Goal: Information Seeking & Learning: Check status

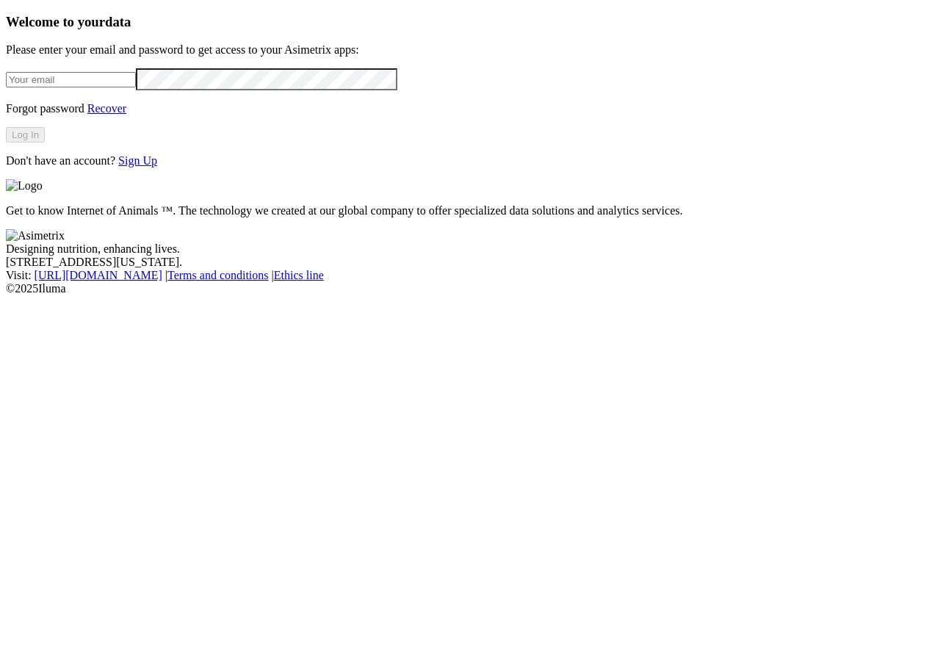
click at [136, 87] on input "email" at bounding box center [71, 79] width 130 height 15
type input "[PERSON_NAME][EMAIL_ADDRESS][PERSON_NAME][DOMAIN_NAME]"
click at [45, 143] on button "Log In" at bounding box center [25, 134] width 39 height 15
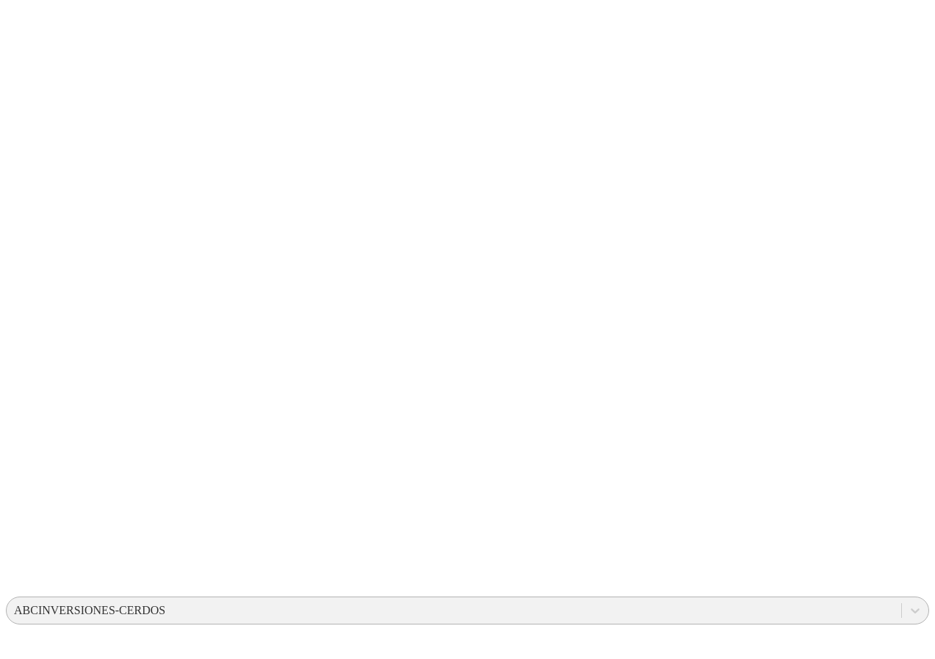
click at [165, 604] on div "ABCINVERSIONES-CERDOS" at bounding box center [89, 610] width 151 height 13
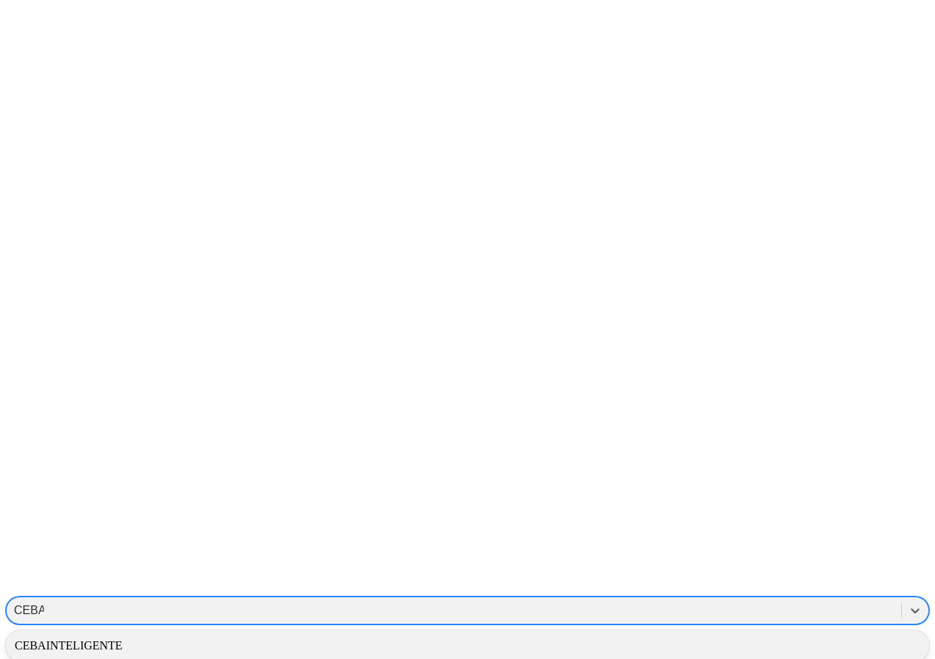
type input "CEBA"
drag, startPoint x: 692, startPoint y: 90, endPoint x: 695, endPoint y: 60, distance: 30.3
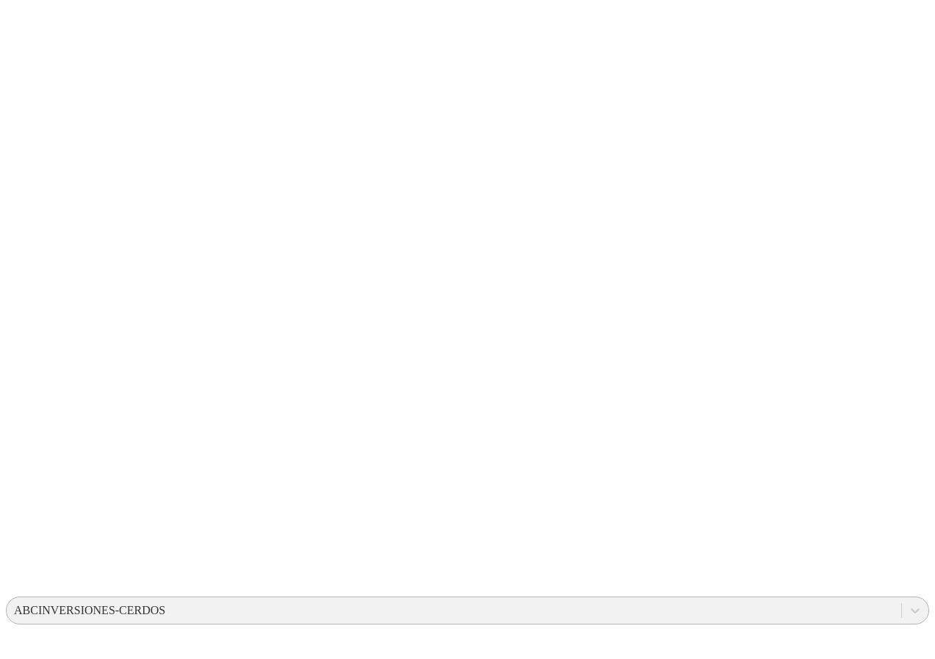
click at [165, 604] on div "ABCINVERSIONES-CERDOS" at bounding box center [89, 610] width 151 height 13
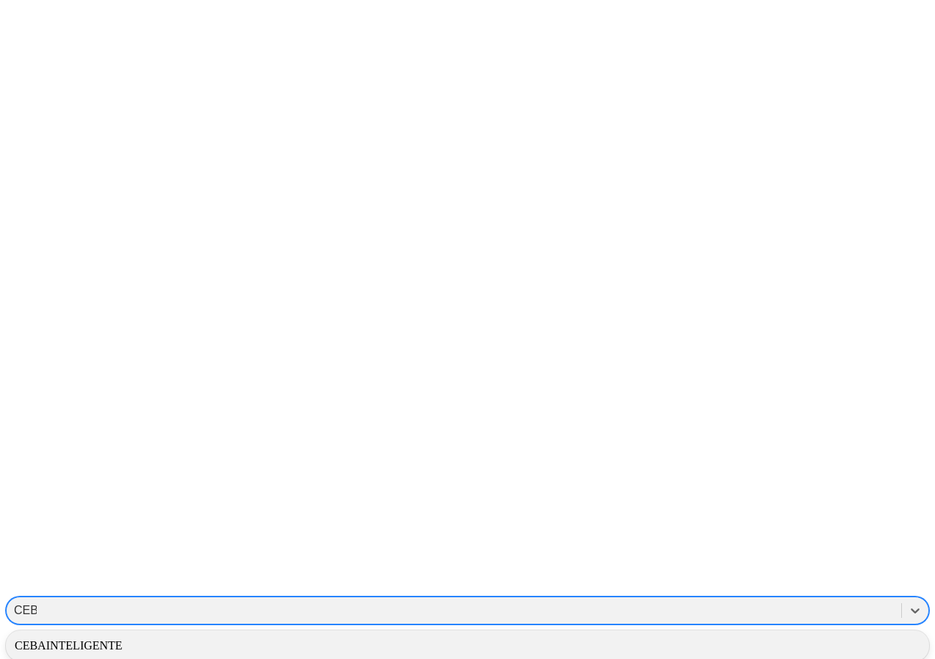
type input "CEBA"
click at [701, 633] on div "CEBAINTELIGENTE" at bounding box center [467, 645] width 923 height 25
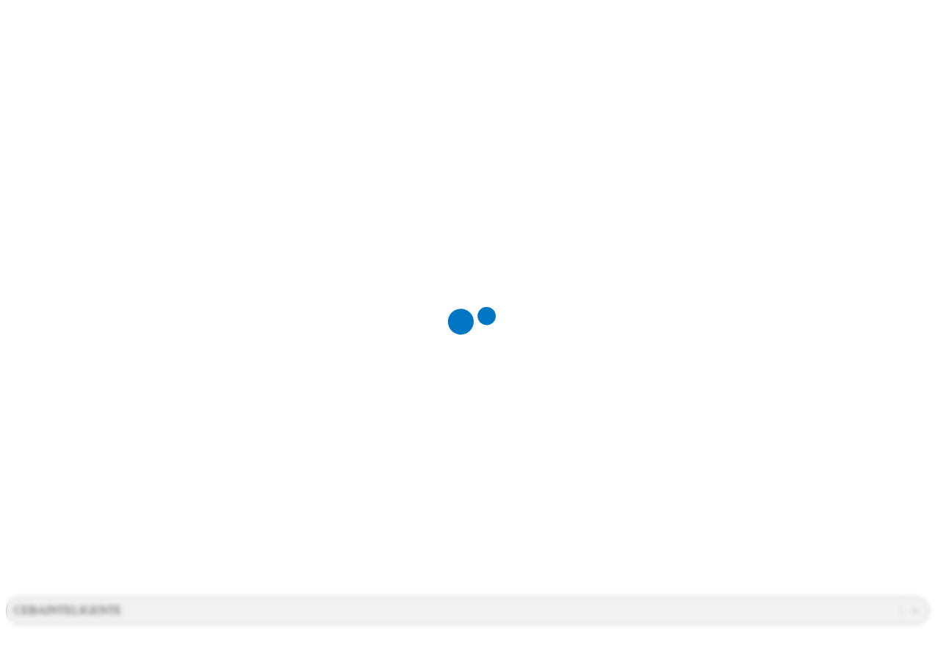
click at [699, 59] on div at bounding box center [473, 329] width 935 height 659
click at [122, 604] on div "CEBAINTELIGENTE" at bounding box center [68, 610] width 108 height 13
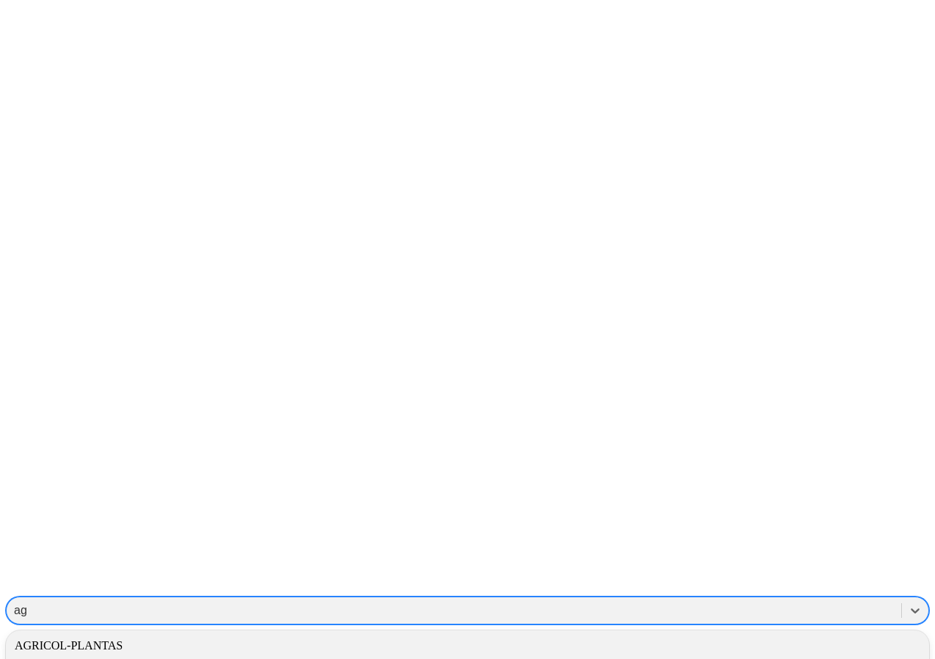
type input "agr"
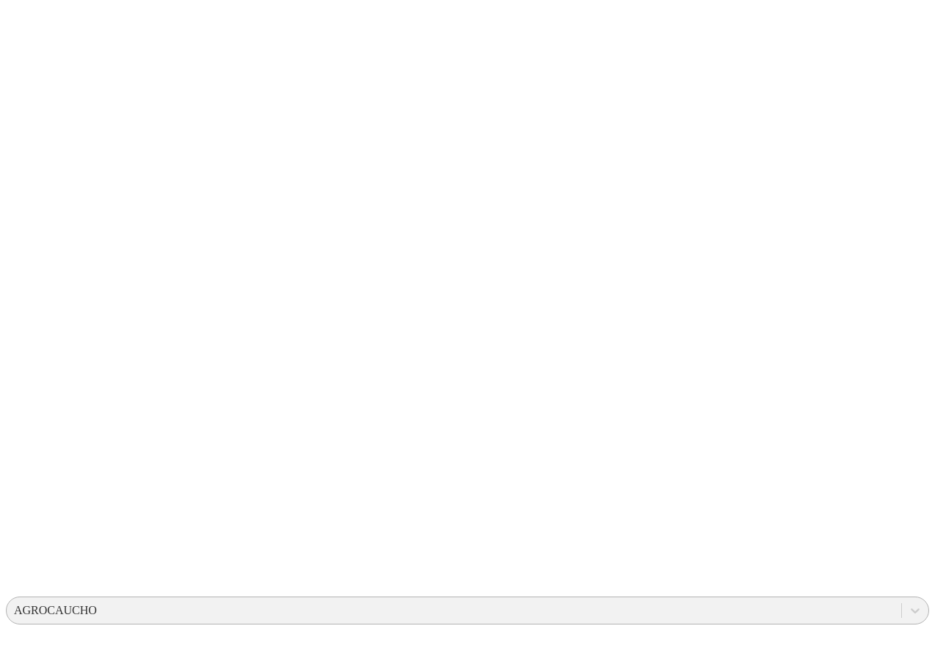
drag, startPoint x: 176, startPoint y: 145, endPoint x: 212, endPoint y: 149, distance: 36.3
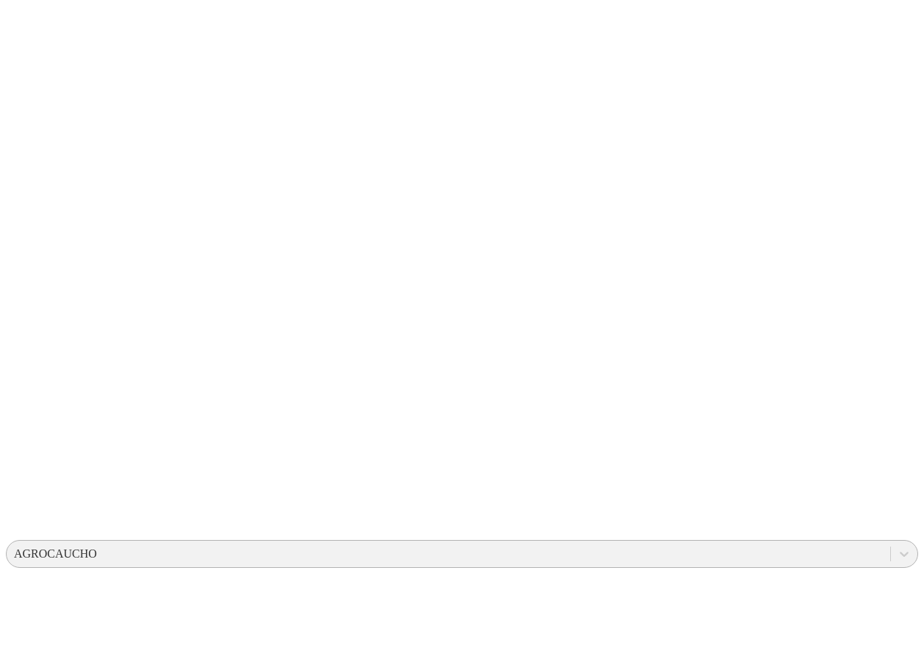
scroll to position [82, 0]
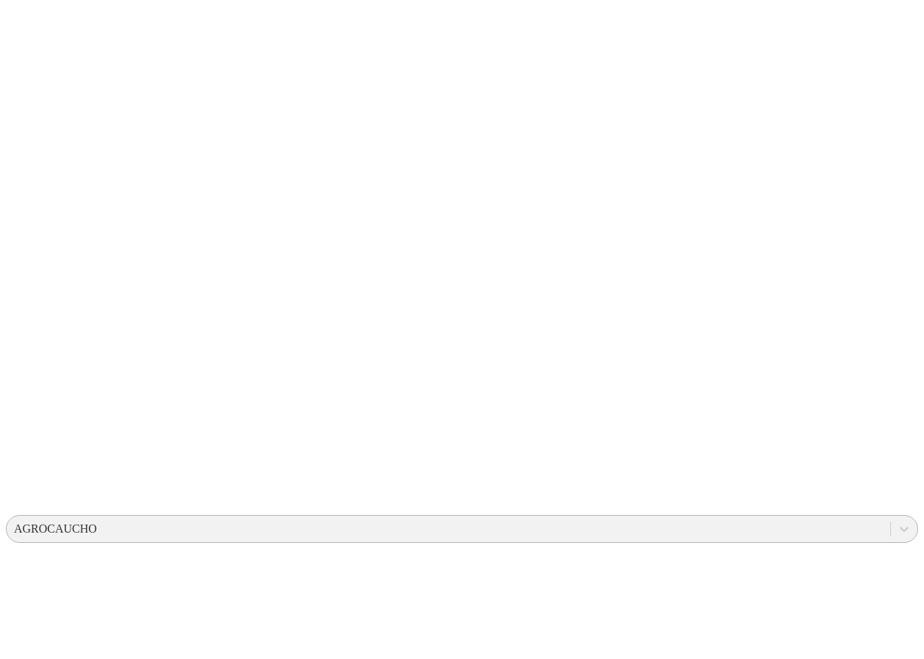
drag, startPoint x: 505, startPoint y: 616, endPoint x: 589, endPoint y: 611, distance: 83.9
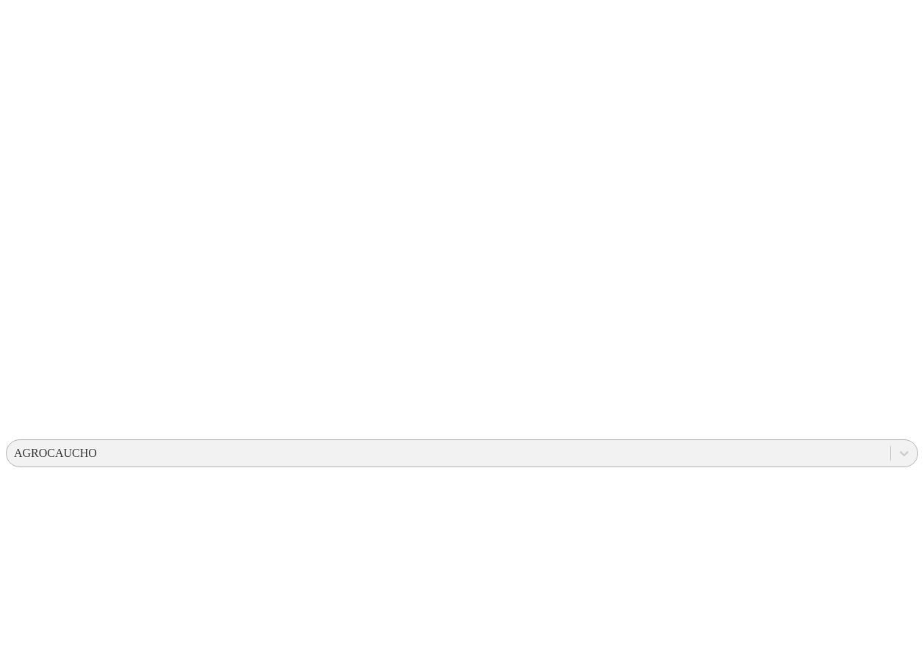
scroll to position [261, 0]
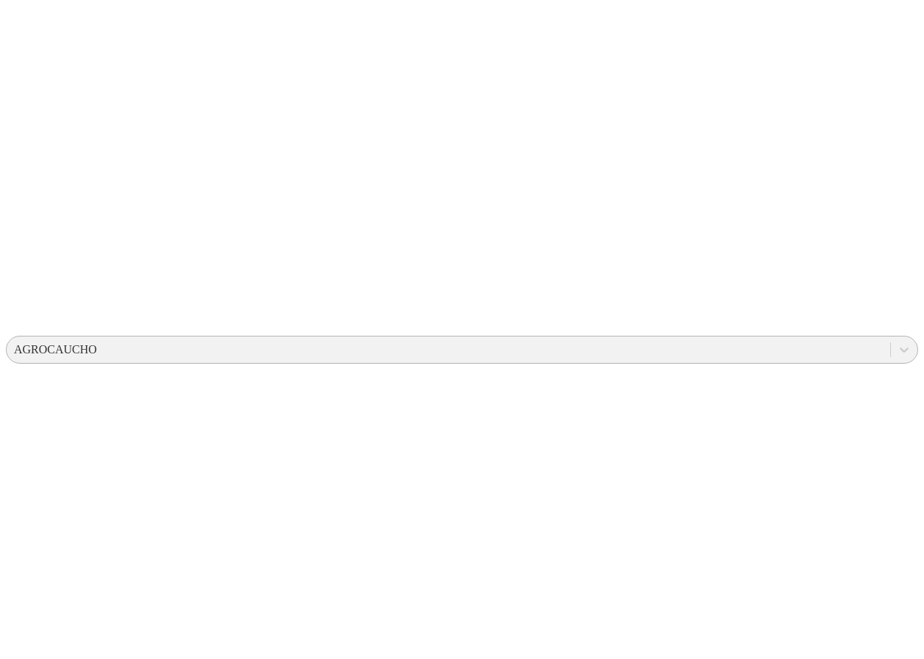
drag, startPoint x: 469, startPoint y: 434, endPoint x: 397, endPoint y: 430, distance: 71.4
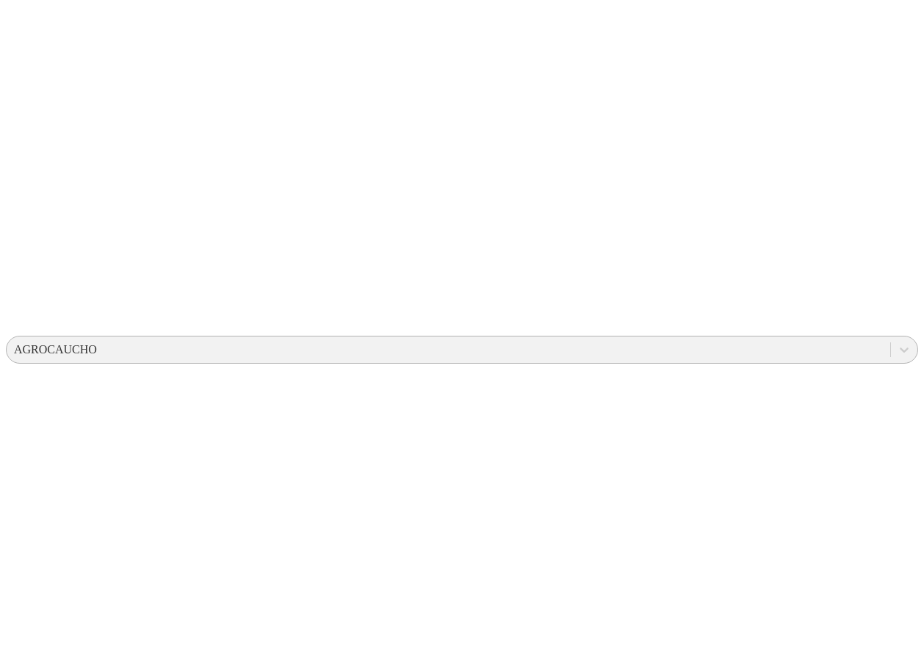
drag, startPoint x: 502, startPoint y: 436, endPoint x: 550, endPoint y: 434, distance: 47.1
drag, startPoint x: 629, startPoint y: 438, endPoint x: 606, endPoint y: 407, distance: 38.3
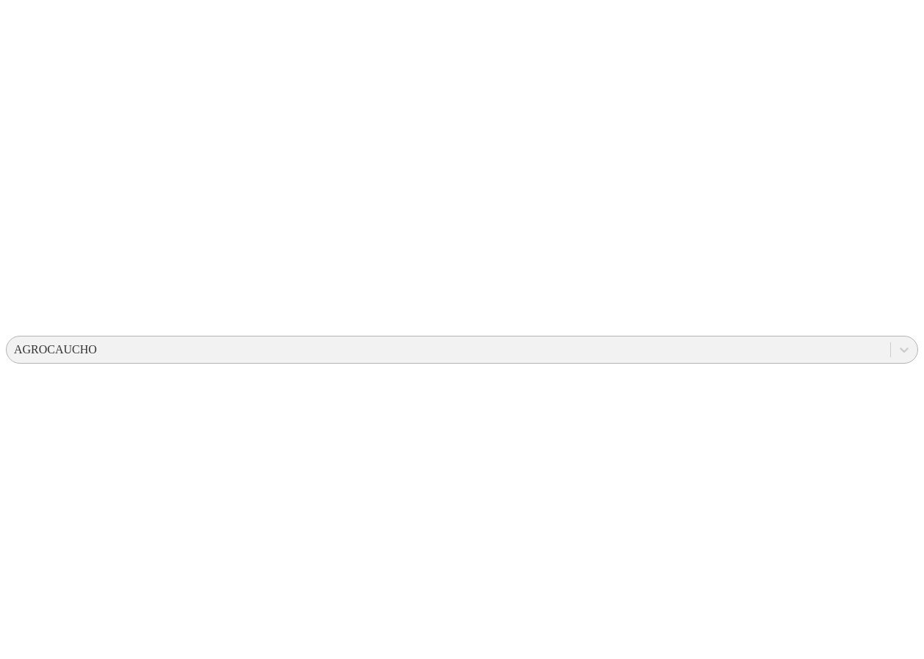
drag, startPoint x: 812, startPoint y: 429, endPoint x: 820, endPoint y: 433, distance: 8.9
drag, startPoint x: 723, startPoint y: 425, endPoint x: 88, endPoint y: 424, distance: 634.7
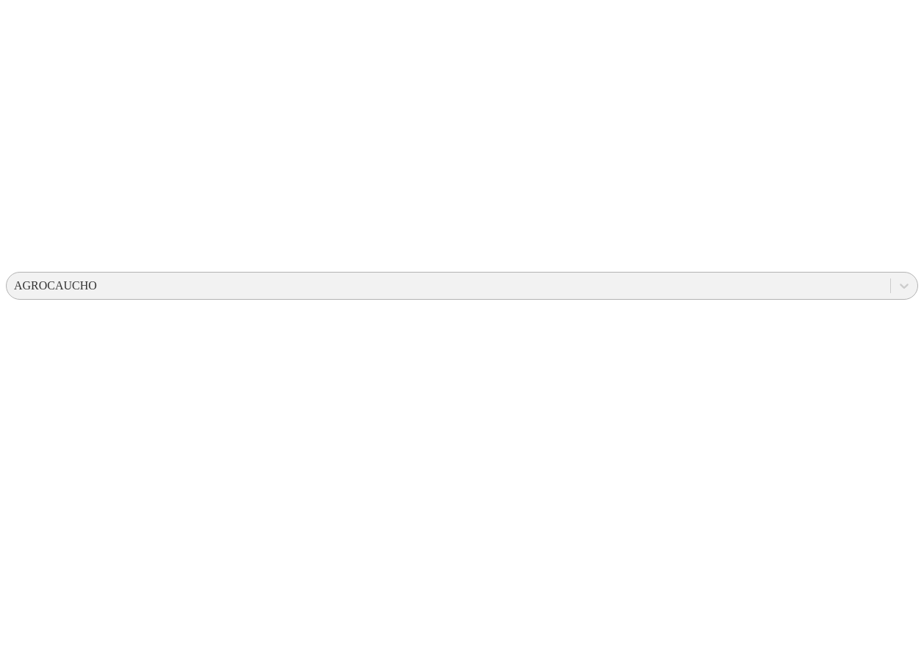
scroll to position [187, 0]
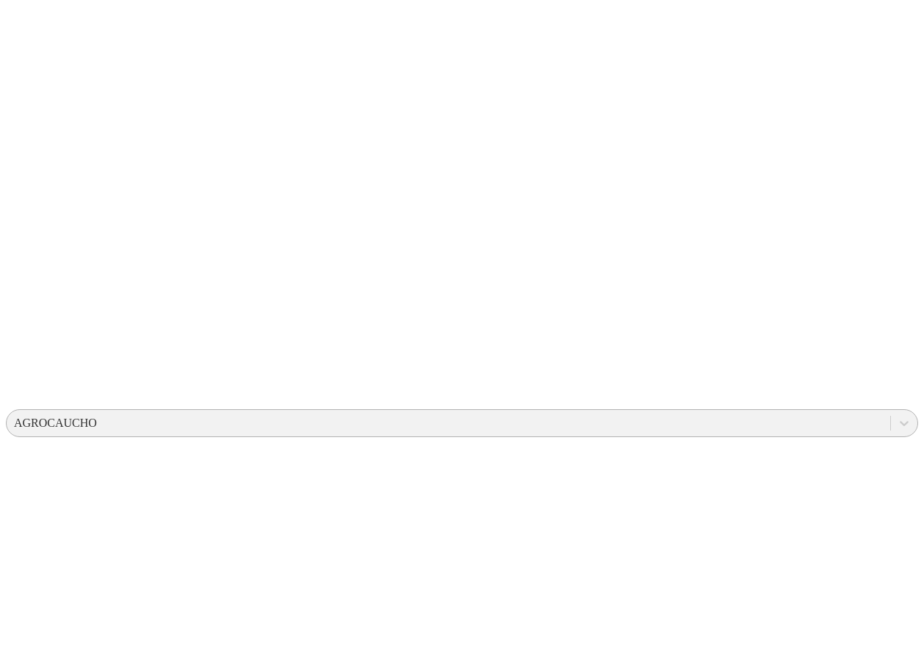
drag, startPoint x: 697, startPoint y: 484, endPoint x: 622, endPoint y: 467, distance: 76.8
drag, startPoint x: 600, startPoint y: 456, endPoint x: 653, endPoint y: 465, distance: 53.6
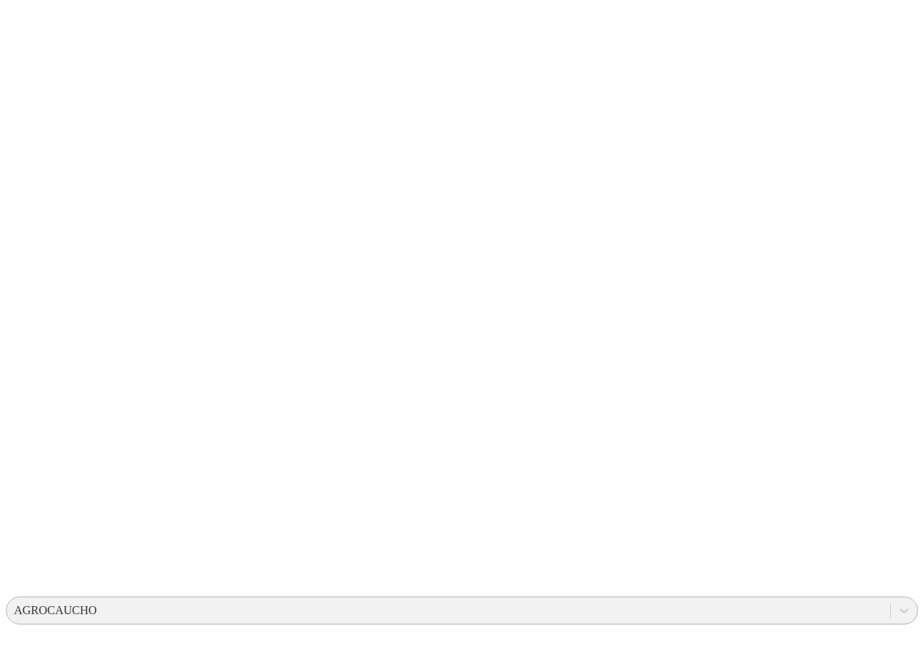
click at [718, 599] on div "AGROCAUCHO" at bounding box center [449, 610] width 884 height 22
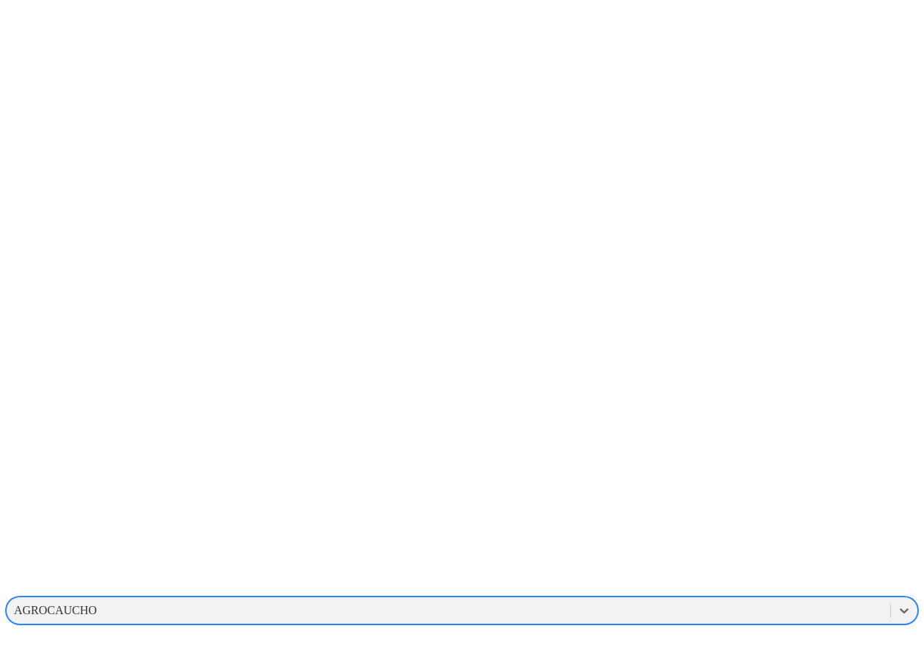
click at [717, 599] on div "AGROCAUCHO" at bounding box center [449, 610] width 884 height 22
click at [701, 599] on div "AGROCAUCHO" at bounding box center [449, 610] width 884 height 22
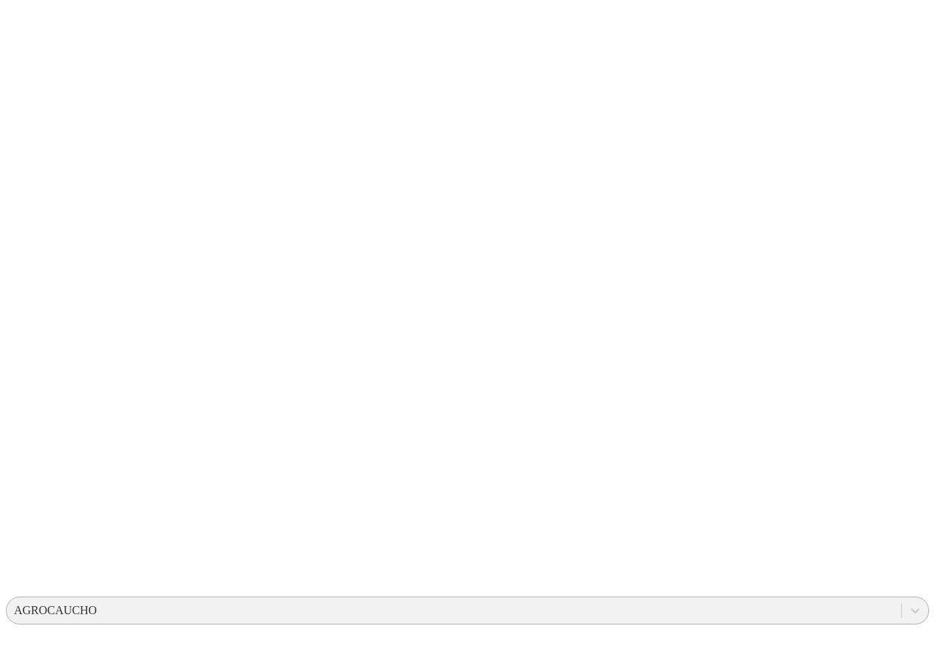
click at [666, 599] on div "AGROCAUCHO" at bounding box center [454, 610] width 895 height 22
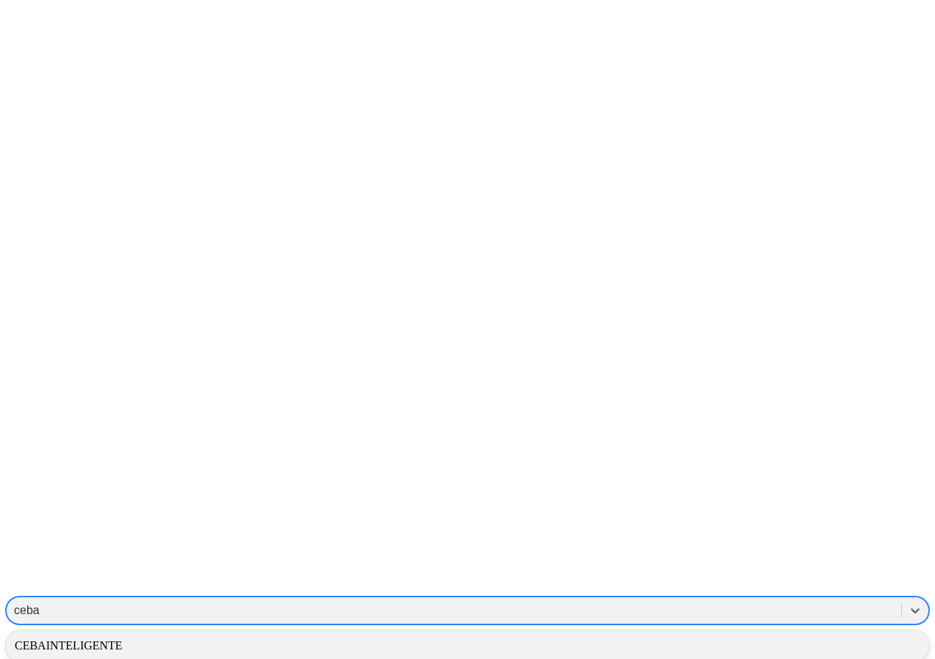
type input "ceba"
click at [97, 604] on div "AGROCAUCHO" at bounding box center [55, 610] width 83 height 13
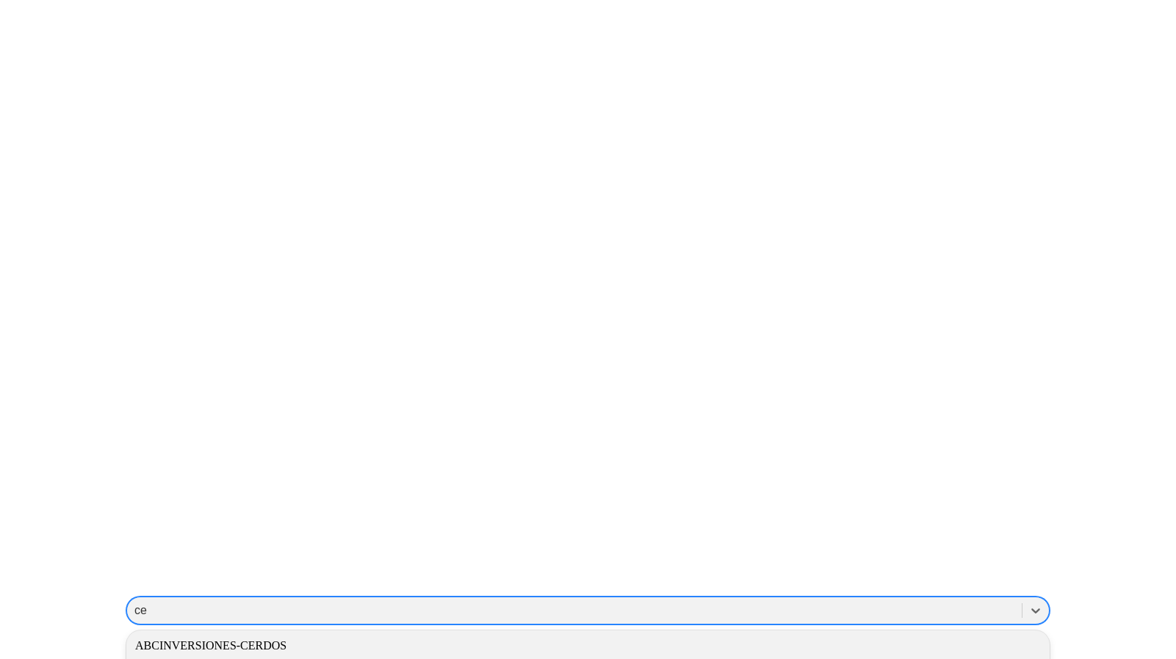
scroll to position [21, 0]
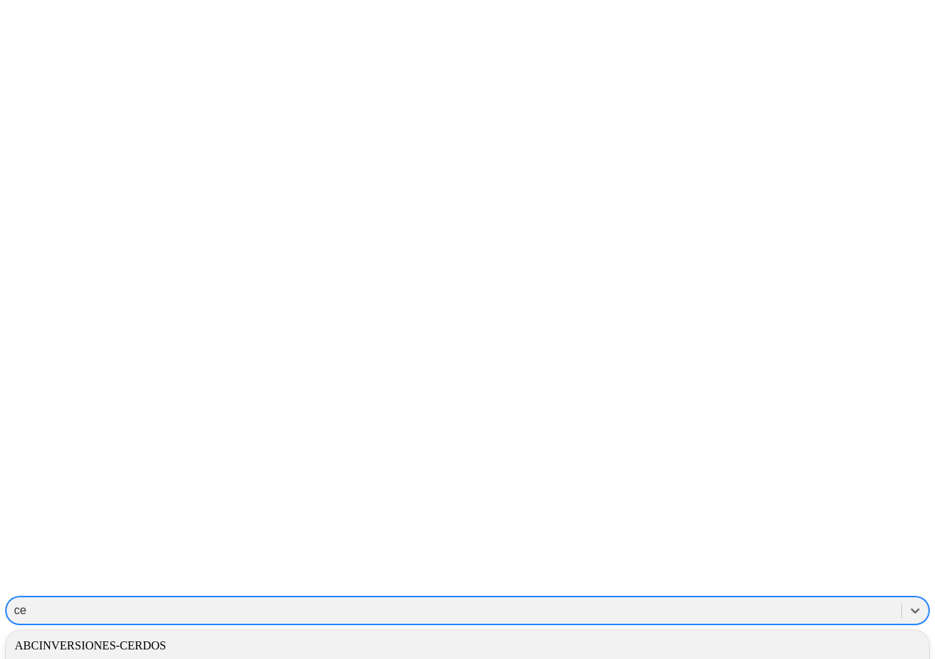
type input "ce"
click at [97, 604] on div "AGROCAUCHO" at bounding box center [55, 610] width 83 height 13
type input "x"
type input "ceba"
click at [687, 633] on div "CEBAINTELIGENTE" at bounding box center [467, 645] width 923 height 25
